Goal: Information Seeking & Learning: Learn about a topic

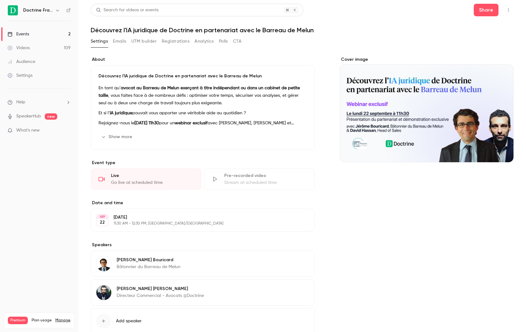
click at [276, 117] on div "En tant qu’ avocat au Barreau de Melun exerçant à titre indépendant ou dans un …" at bounding box center [203, 105] width 208 height 43
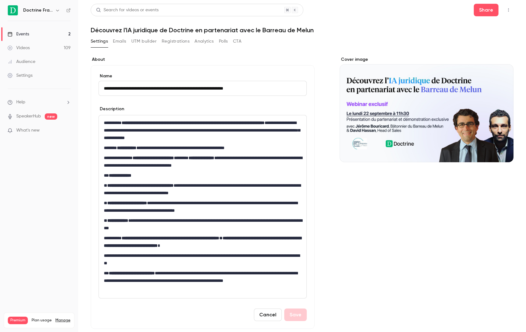
click at [346, 182] on div "Cover image" at bounding box center [427, 294] width 174 height 476
click at [27, 42] on link "Videos 109" at bounding box center [39, 48] width 78 height 14
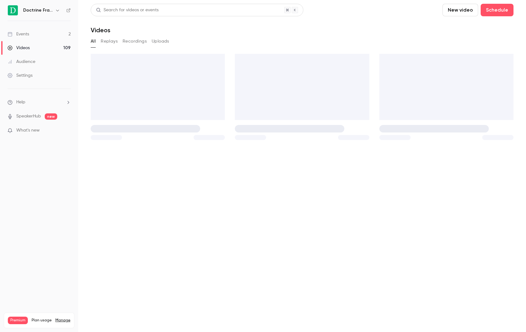
click at [28, 31] on div "Events" at bounding box center [19, 34] width 22 height 6
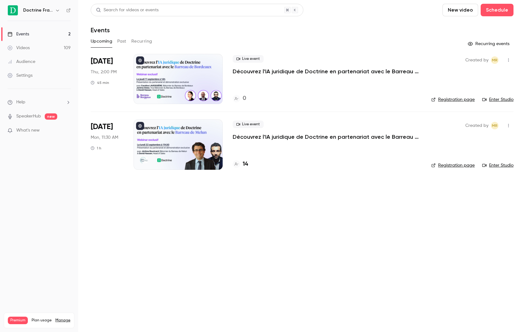
click at [127, 41] on div "Upcoming Past Recurring" at bounding box center [302, 41] width 423 height 10
click at [125, 41] on button "Past" at bounding box center [121, 41] width 9 height 10
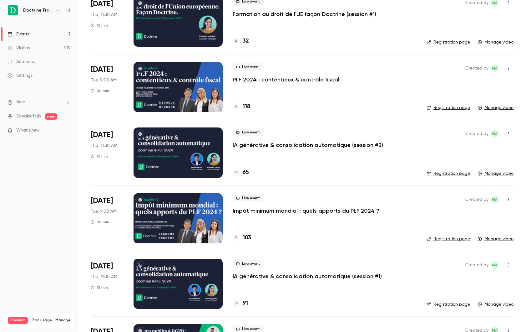
scroll to position [7181, 0]
